Goal: Find specific page/section: Find specific page/section

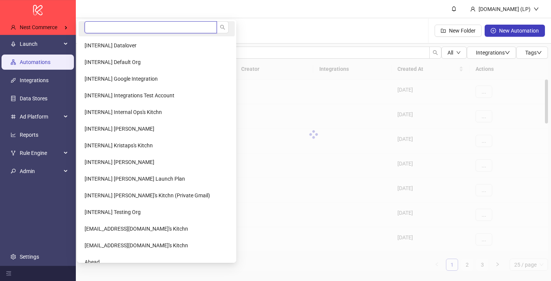
click at [120, 30] on input "search" at bounding box center [151, 27] width 132 height 12
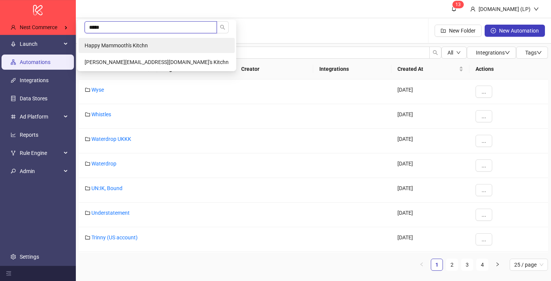
type input "*****"
click at [135, 44] on span "Happy Mammooth's Kitchn" at bounding box center [116, 45] width 63 height 6
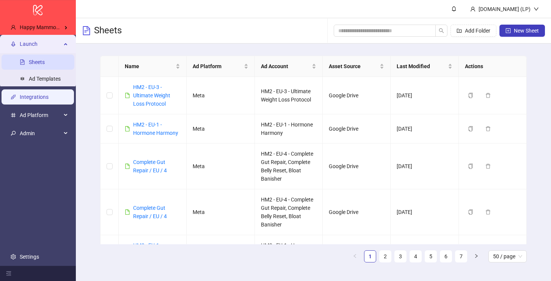
click at [49, 94] on link "Integrations" at bounding box center [34, 97] width 29 height 6
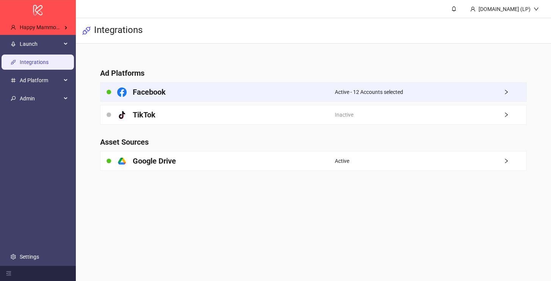
click at [244, 95] on div "Facebook" at bounding box center [217, 92] width 234 height 19
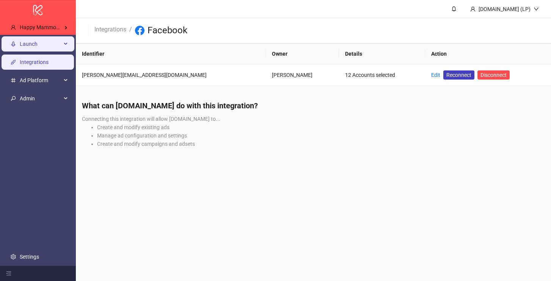
click at [57, 36] on span "Launch" at bounding box center [41, 43] width 42 height 15
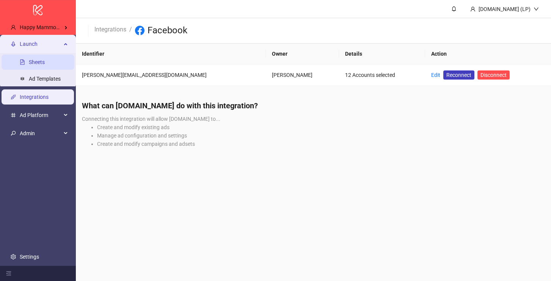
click at [45, 61] on link "Sheets" at bounding box center [37, 62] width 16 height 6
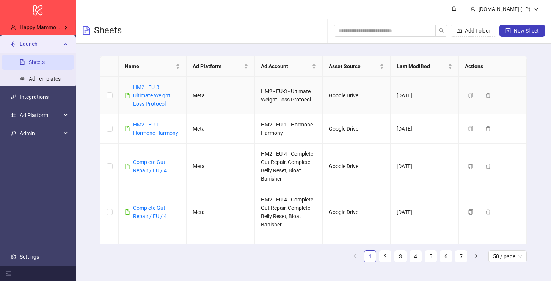
click at [135, 91] on div "HM2 - EU-3 - Ultimate Weight Loss Protocol" at bounding box center [156, 95] width 47 height 25
click at [137, 92] on link "HM2 - EU-3 - Ultimate Weight Loss Protocol" at bounding box center [151, 95] width 37 height 23
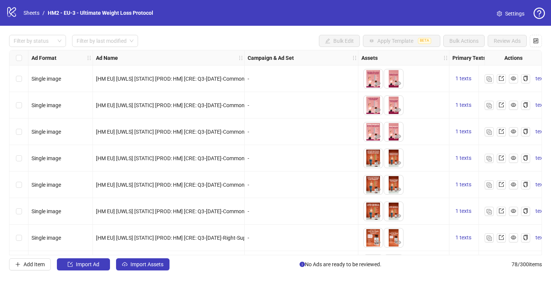
click at [509, 12] on span "Settings" at bounding box center [514, 13] width 19 height 8
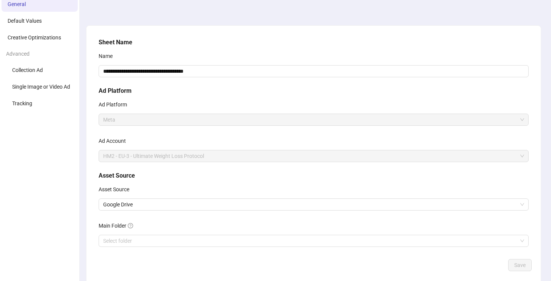
scroll to position [29, 0]
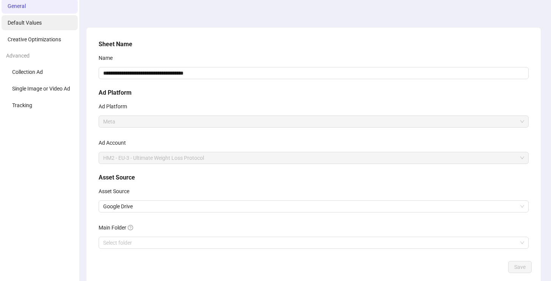
click at [52, 18] on li "Default Values" at bounding box center [40, 22] width 76 height 15
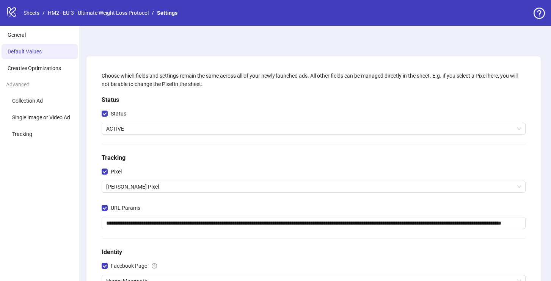
click at [11, 22] on div "logo/logo-mobile Sheets / HM2 - EU-3 - Ultimate Weight Loss Protocol / Settings" at bounding box center [275, 13] width 551 height 26
click at [29, 10] on link "Sheets" at bounding box center [31, 13] width 19 height 8
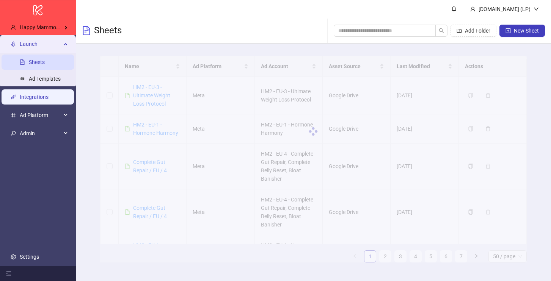
click at [30, 94] on link "Integrations" at bounding box center [34, 97] width 29 height 6
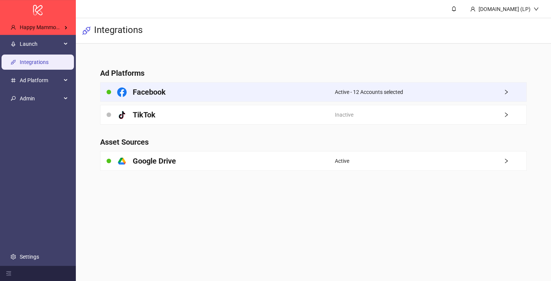
click at [189, 94] on div "Facebook" at bounding box center [217, 92] width 234 height 19
